Goal: Transaction & Acquisition: Purchase product/service

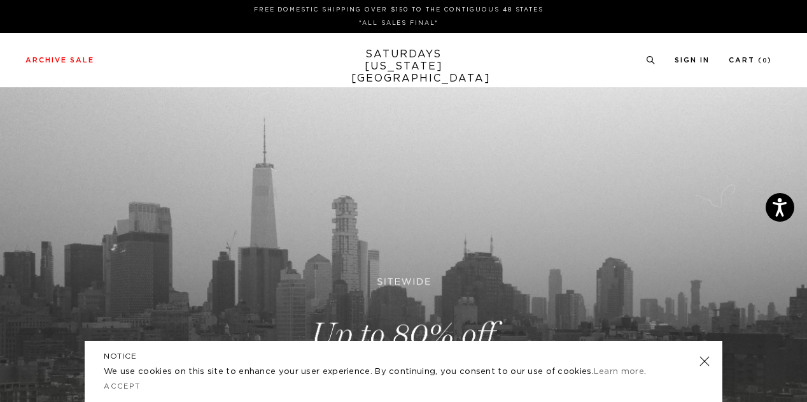
click at [703, 358] on link at bounding box center [705, 361] width 18 height 18
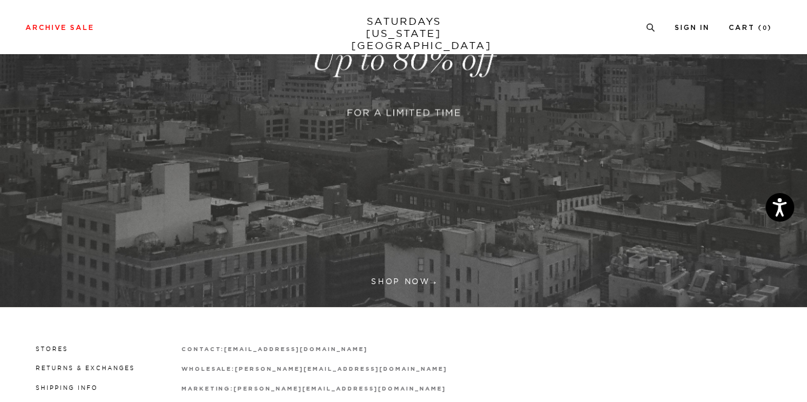
scroll to position [379, 0]
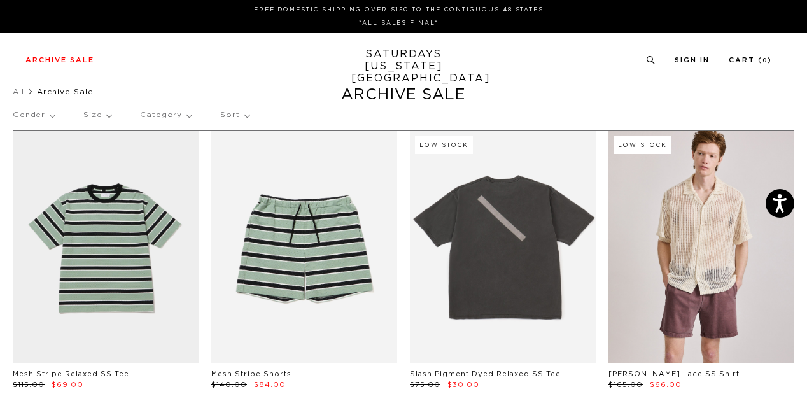
click at [169, 116] on p "Category" at bounding box center [166, 115] width 52 height 29
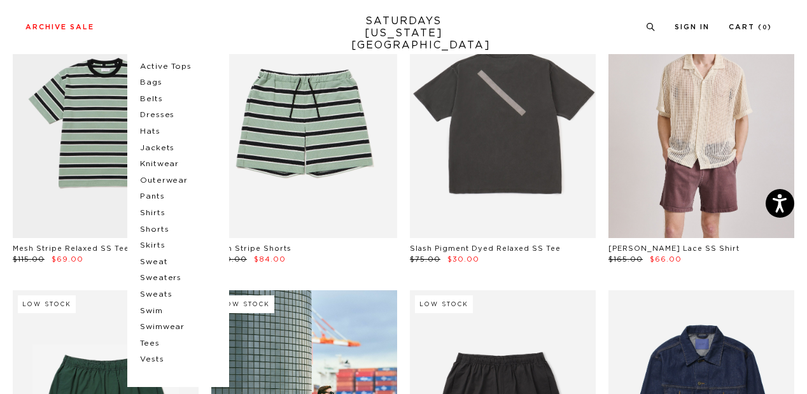
scroll to position [127, 0]
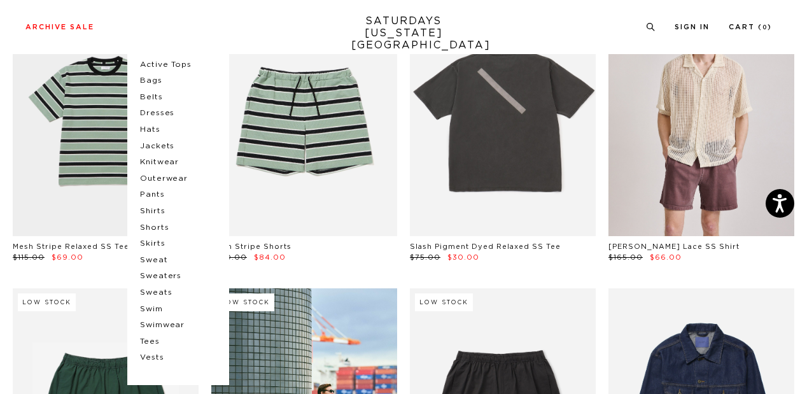
click at [164, 327] on p "Swimwear" at bounding box center [178, 325] width 76 height 17
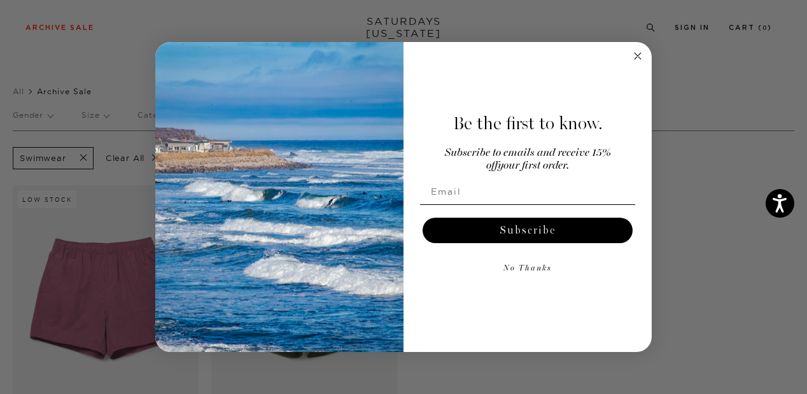
scroll to position [64, 0]
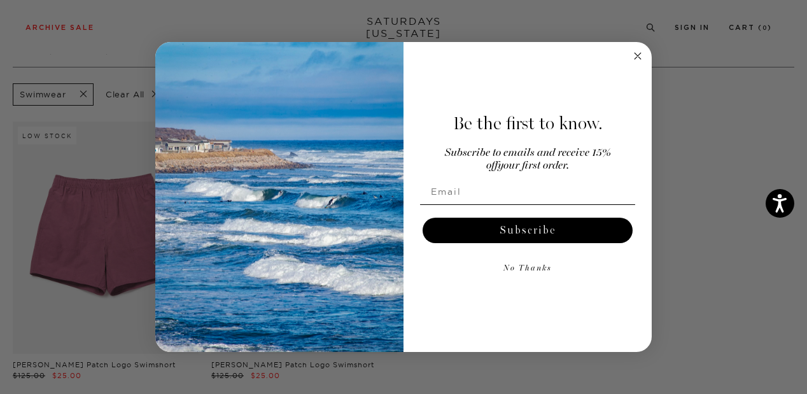
click at [637, 58] on circle "Close dialog" at bounding box center [638, 55] width 15 height 15
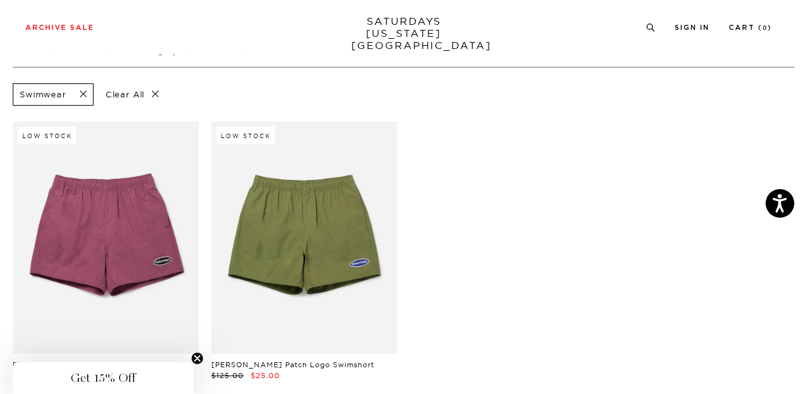
scroll to position [0, 0]
